Goal: Information Seeking & Learning: Check status

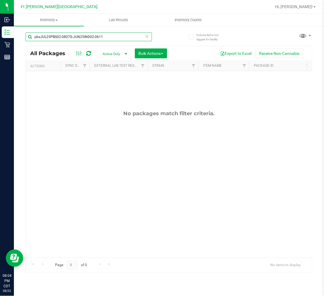
click at [118, 36] on input "pbsJUL25PBS02-0807G-JUN25IND02-0611" at bounding box center [89, 36] width 126 height 9
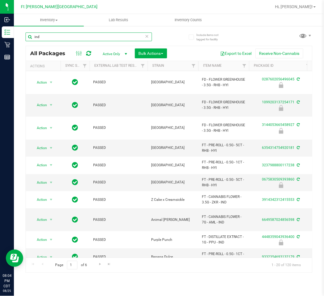
drag, startPoint x: 47, startPoint y: 39, endPoint x: -108, endPoint y: 52, distance: 155.6
click at [0, 52] on html "Inbound Inventory Retail Reports 08:04 PM CDT [DATE] 08/25 Ft [PERSON_NAME][GEO…" at bounding box center [162, 148] width 324 height 296
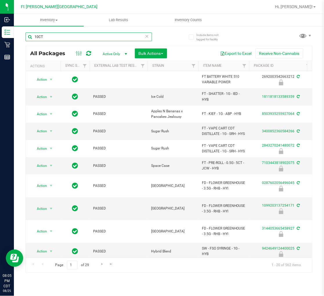
type input "10CT"
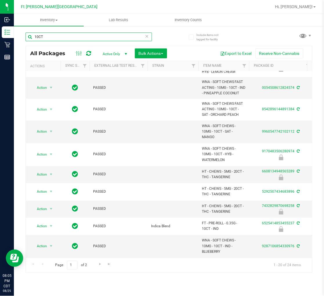
scroll to position [209, 0]
